Goal: Use online tool/utility: Utilize a website feature to perform a specific function

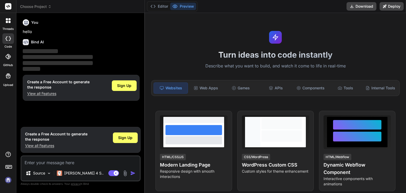
click at [11, 39] on div at bounding box center [8, 38] width 12 height 11
click at [12, 40] on div at bounding box center [8, 38] width 12 height 11
click at [10, 42] on div at bounding box center [8, 38] width 12 height 11
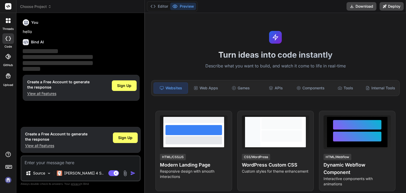
click at [6, 36] on div at bounding box center [8, 38] width 12 height 11
click at [8, 77] on icon at bounding box center [8, 76] width 6 height 6
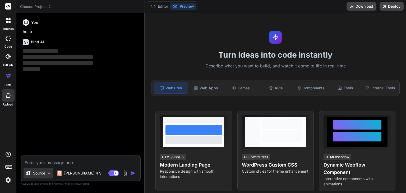
click at [33, 174] on p "Source" at bounding box center [39, 172] width 12 height 5
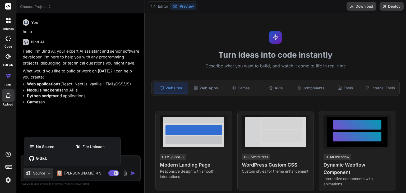
click at [49, 120] on div at bounding box center [203, 96] width 406 height 193
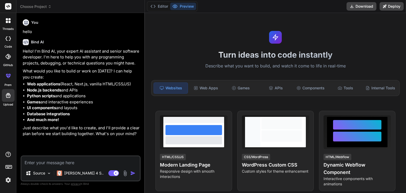
click at [33, 162] on textarea at bounding box center [80, 161] width 118 height 10
click at [43, 163] on textarea at bounding box center [80, 161] width 118 height 10
click at [124, 171] on img at bounding box center [125, 173] width 6 height 6
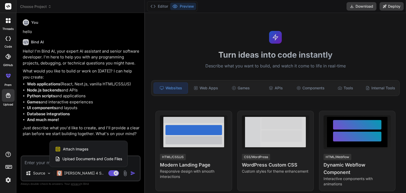
click at [81, 157] on span "Upload Documents and Code Files" at bounding box center [92, 158] width 60 height 5
type textarea "x"
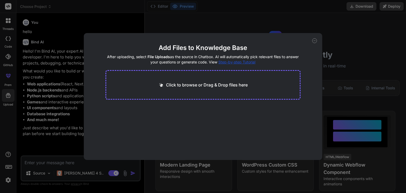
click at [198, 76] on div "Click to browse or Drag & Drop files here" at bounding box center [202, 85] width 195 height 30
click at [165, 85] on div "Click to browse or Drag & Drop files here" at bounding box center [202, 85] width 89 height 6
type input "C:\fakepath\ambulance-driver.html"
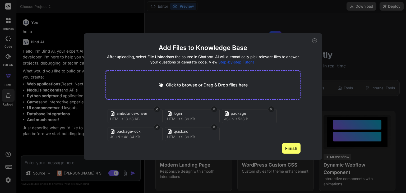
scroll to position [2, 0]
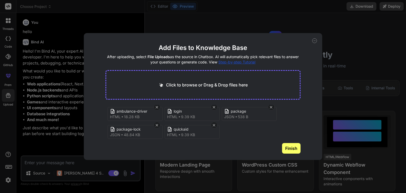
click at [292, 147] on button "Finish" at bounding box center [291, 148] width 18 height 11
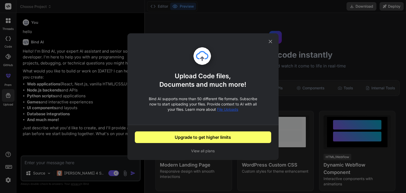
click at [271, 43] on icon at bounding box center [270, 42] width 6 height 6
type textarea "x"
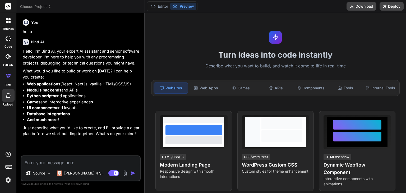
click at [40, 163] on textarea at bounding box center [80, 161] width 118 height 10
type textarea "h"
type textarea "x"
type textarea "hi"
type textarea "x"
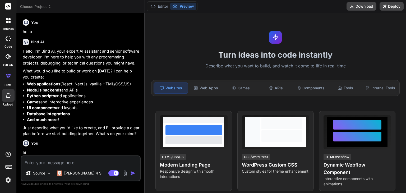
scroll to position [37, 0]
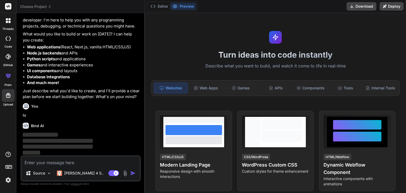
click at [126, 171] on img at bounding box center [125, 173] width 6 height 6
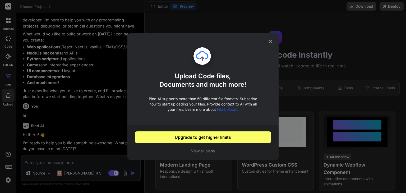
click at [89, 125] on div "Upload Code files, Documents and much more! Bind AI supports more than 50 diffe…" at bounding box center [203, 96] width 406 height 193
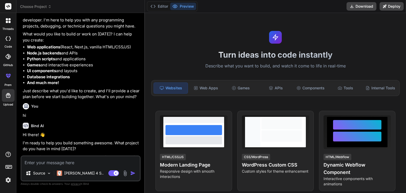
scroll to position [48, 0]
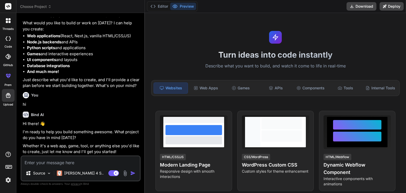
click at [124, 168] on div "Source Claude 4 S.." at bounding box center [80, 174] width 118 height 13
click at [125, 170] on img at bounding box center [125, 173] width 6 height 6
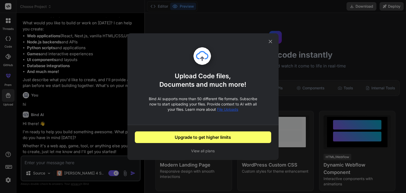
click at [69, 78] on div "Upload Code files, Documents and much more! Bind AI supports more than 50 diffe…" at bounding box center [203, 96] width 406 height 193
type textarea "x"
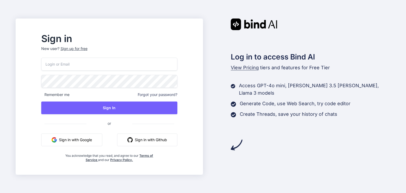
click at [91, 141] on button "Sign in with Google" at bounding box center [71, 139] width 61 height 13
